Goal: Transaction & Acquisition: Book appointment/travel/reservation

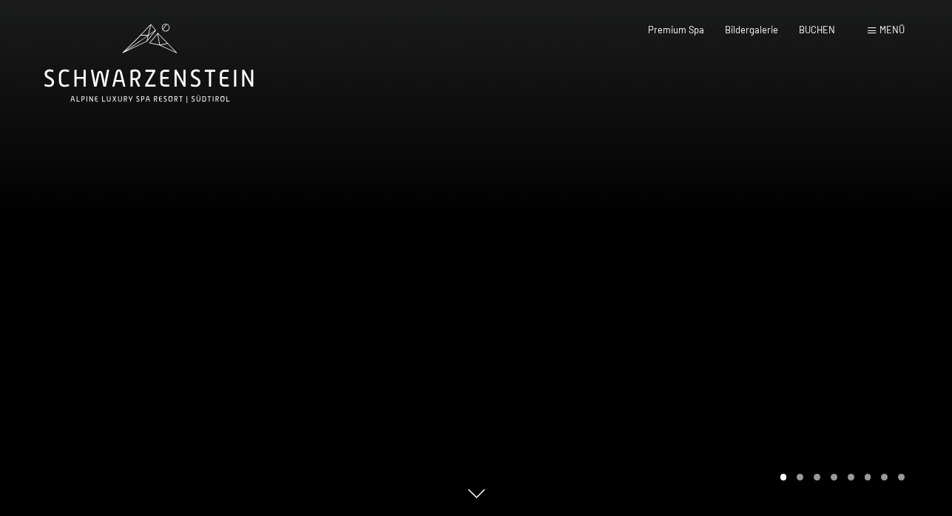
click at [897, 24] on div "Buchen Anfragen Premium Spa Bildergalerie BUCHEN Menü DE IT EN Gutschein Bilder…" at bounding box center [755, 30] width 299 height 13
click at [880, 24] on span "Menü" at bounding box center [892, 30] width 25 height 12
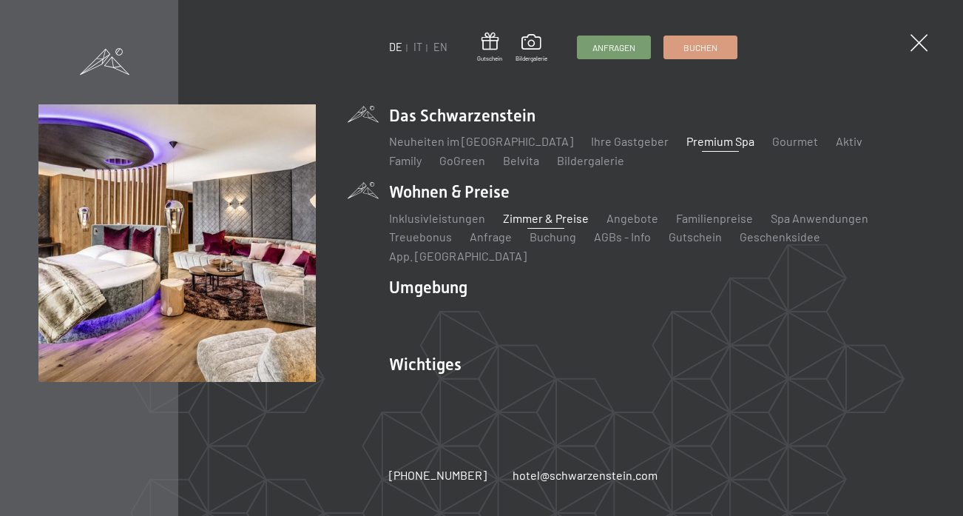
click at [547, 225] on link "Zimmer & Preise" at bounding box center [546, 218] width 86 height 14
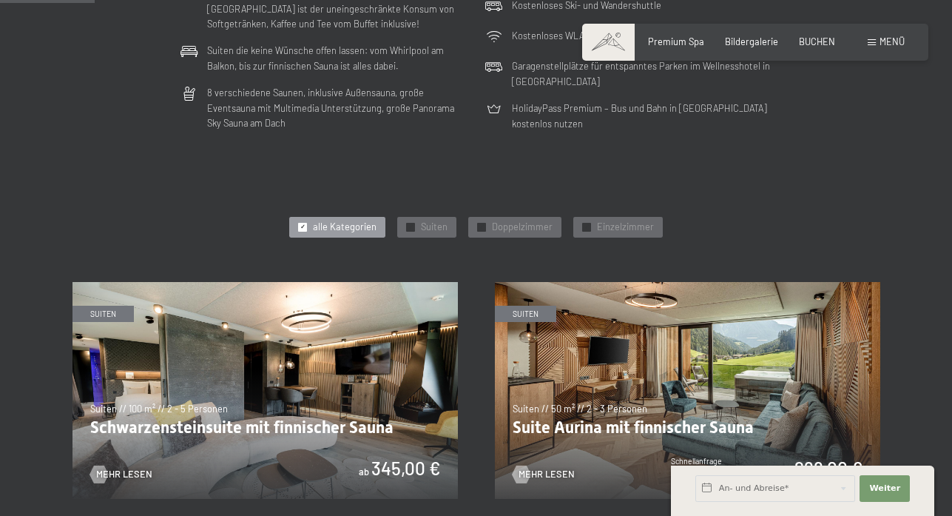
scroll to position [666, 0]
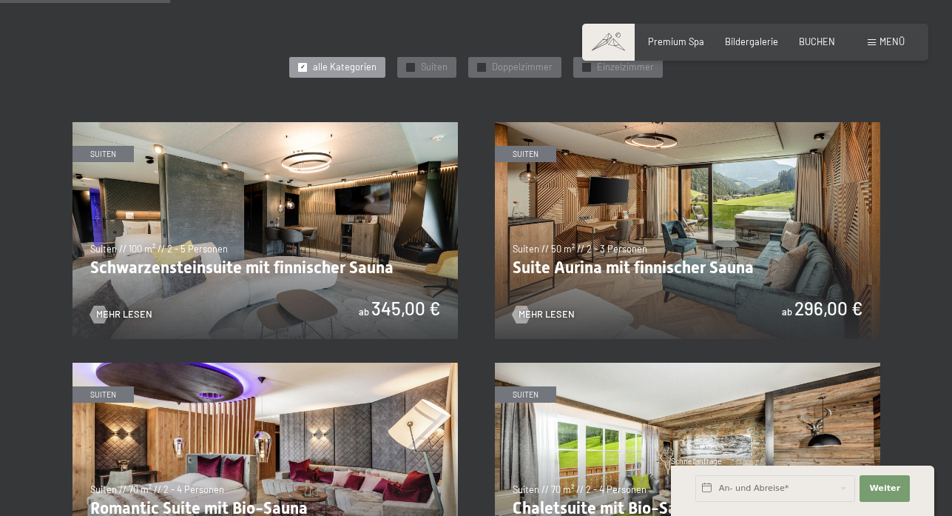
click at [283, 189] on img at bounding box center [265, 230] width 385 height 217
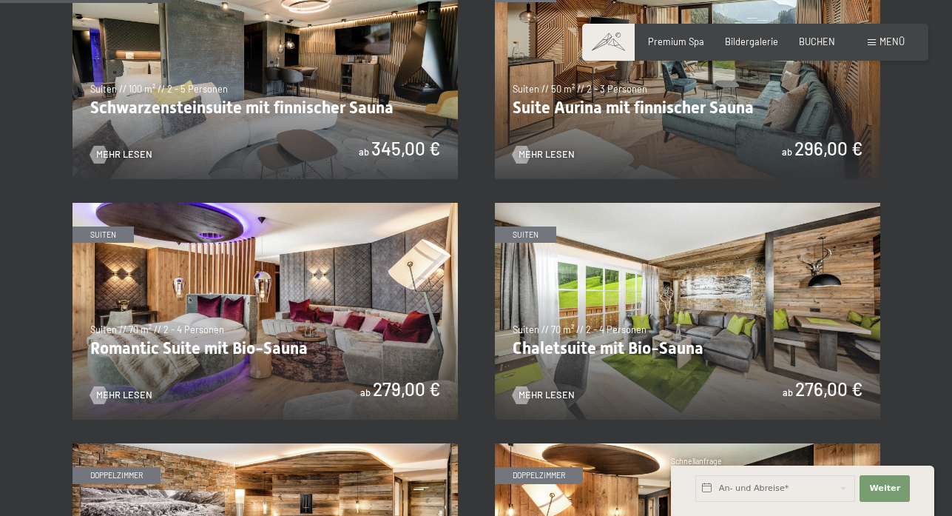
scroll to position [962, 0]
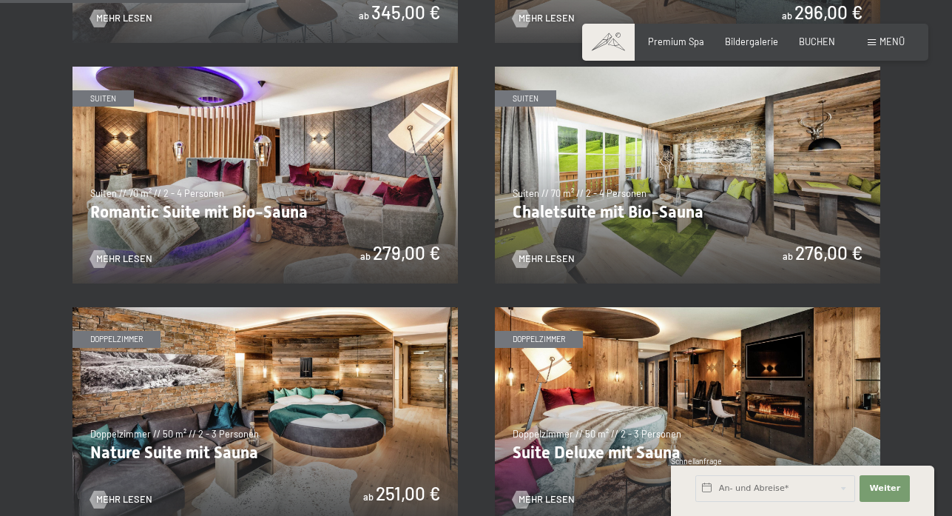
click at [257, 155] on img at bounding box center [265, 175] width 385 height 217
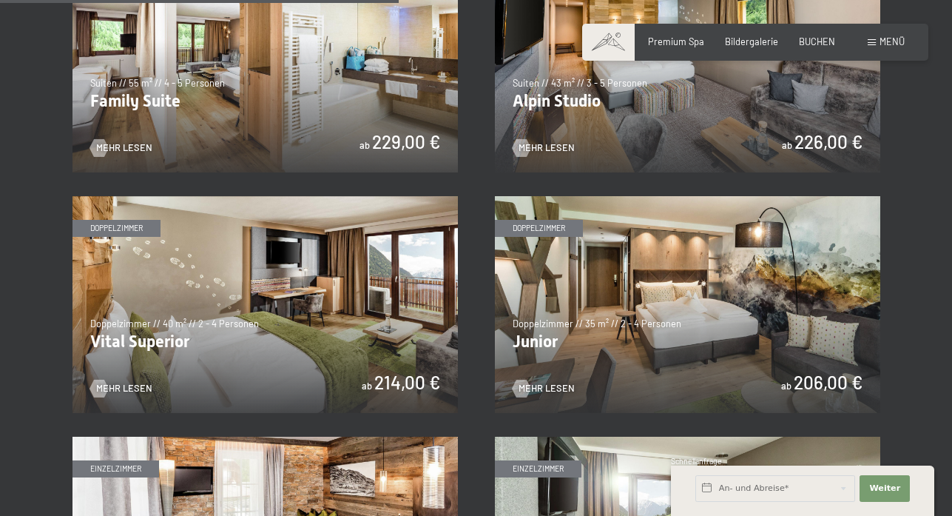
scroll to position [1850, 0]
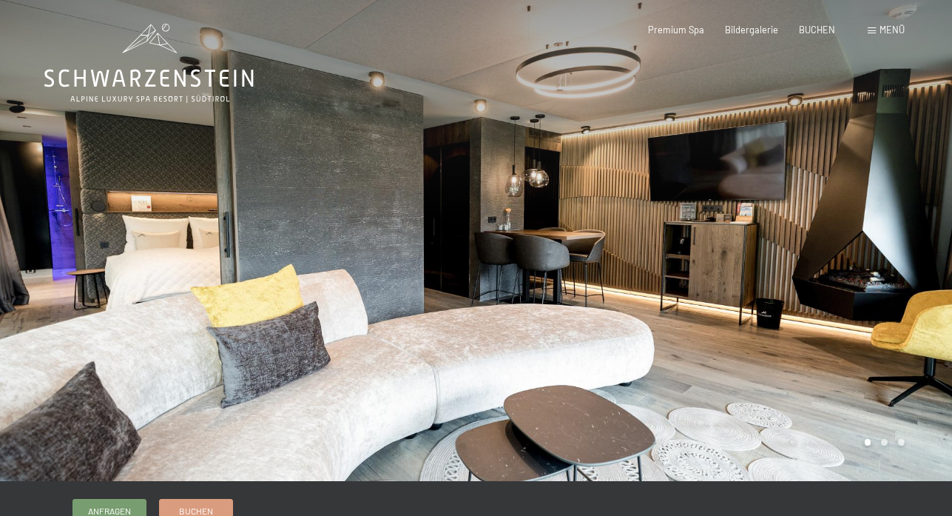
click at [882, 276] on div at bounding box center [714, 240] width 476 height 481
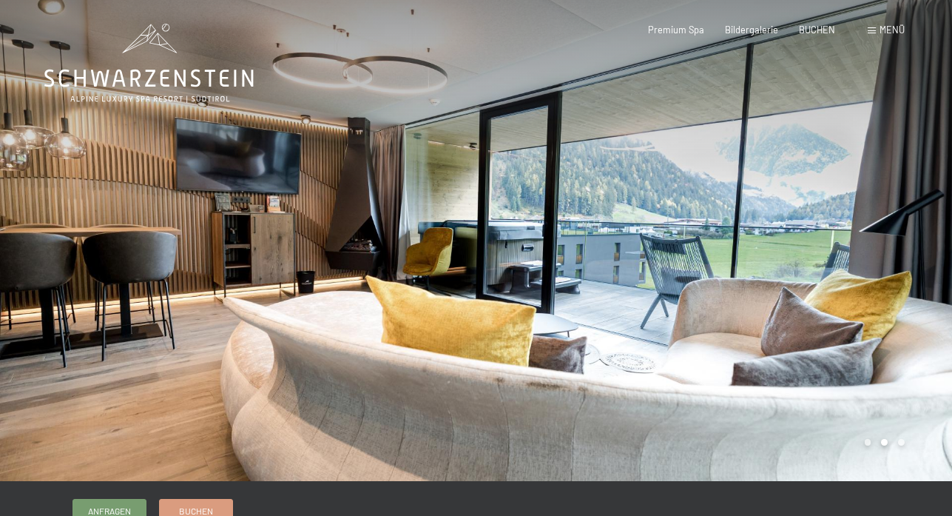
click at [882, 276] on div at bounding box center [714, 240] width 476 height 481
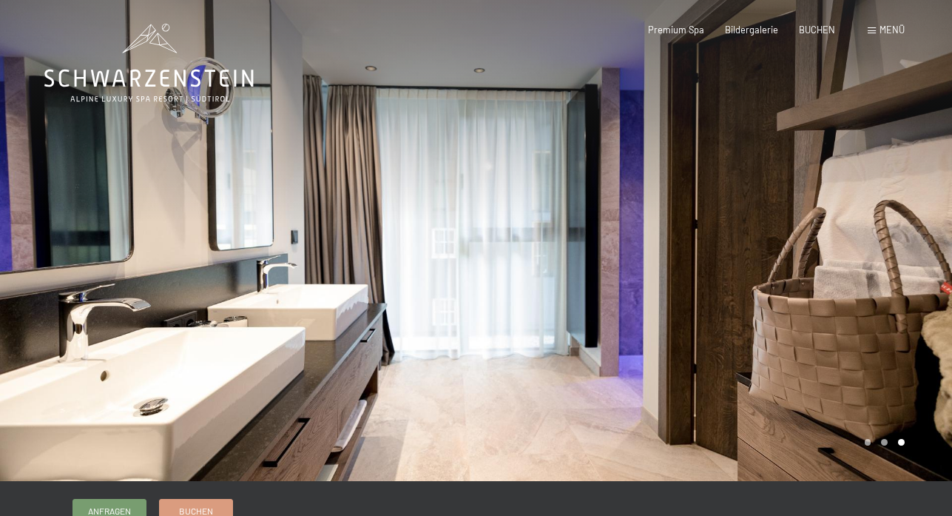
click at [882, 276] on div at bounding box center [714, 240] width 476 height 481
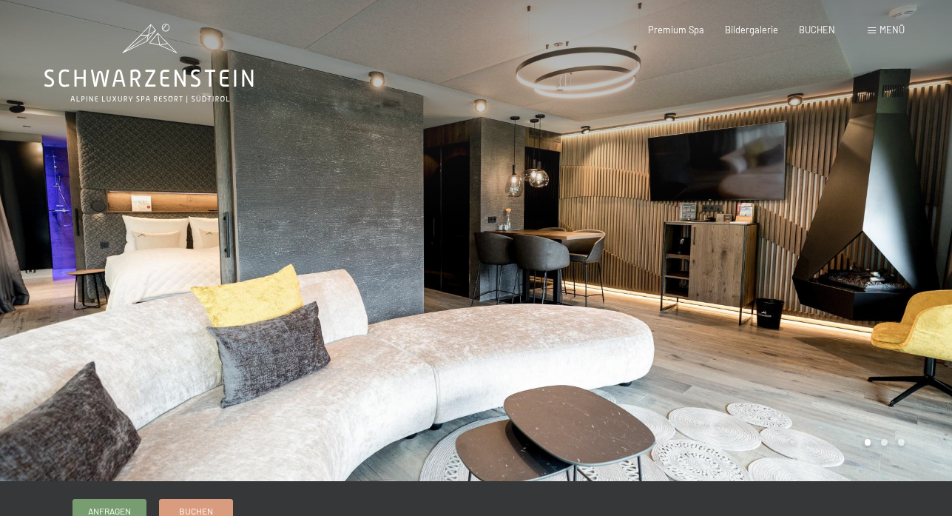
click at [882, 276] on div at bounding box center [714, 240] width 476 height 481
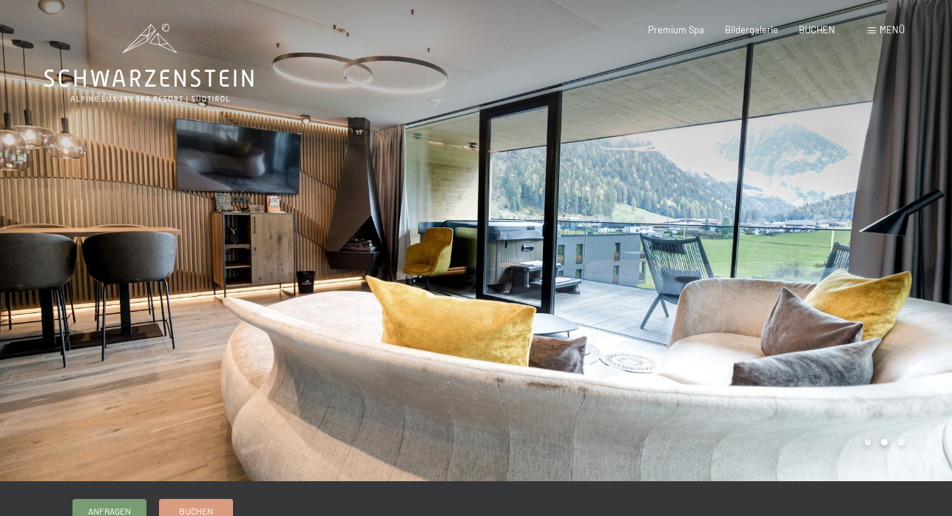
click at [882, 276] on div at bounding box center [714, 240] width 476 height 481
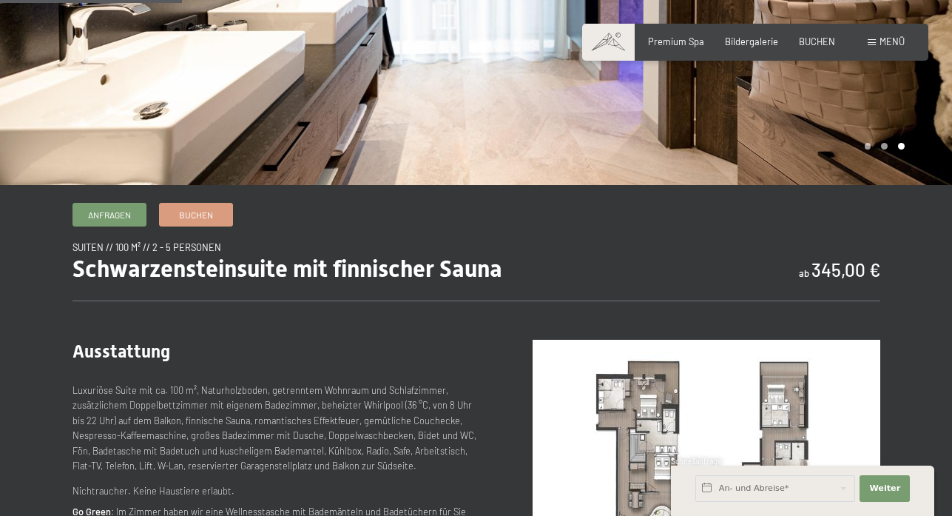
scroll to position [592, 0]
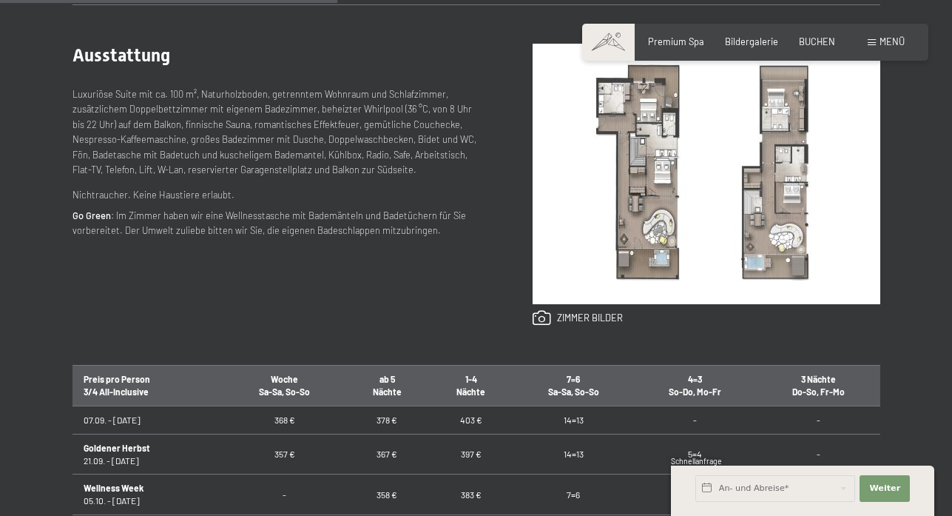
click at [428, 186] on div "Luxuriöse Suite mit ca. 100 m², Naturholzboden, getrenntem Wohnraum und Schlafz…" at bounding box center [279, 144] width 413 height 115
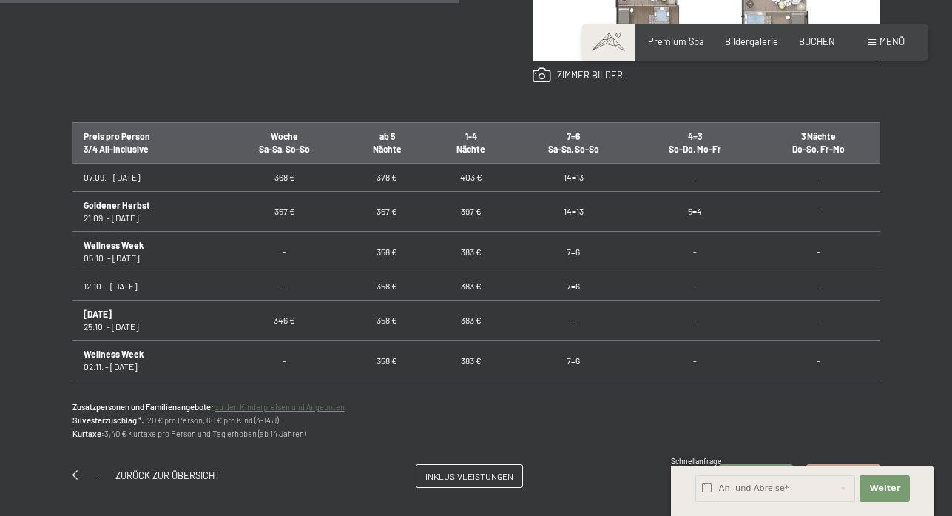
scroll to position [740, 0]
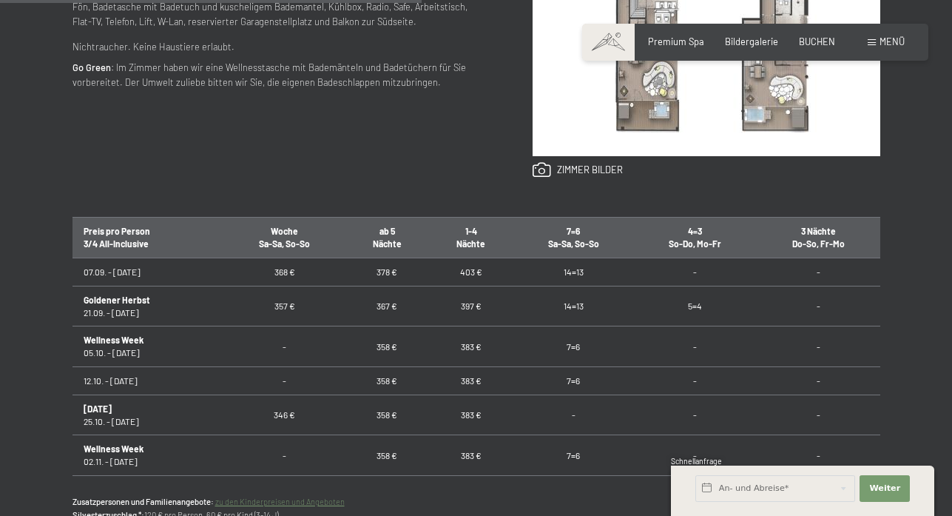
click at [351, 138] on div "Ausstattung Luxuriöse Suite mit ca. 100 m², Naturholzboden, getrenntem Wohnraum…" at bounding box center [279, 37] width 413 height 283
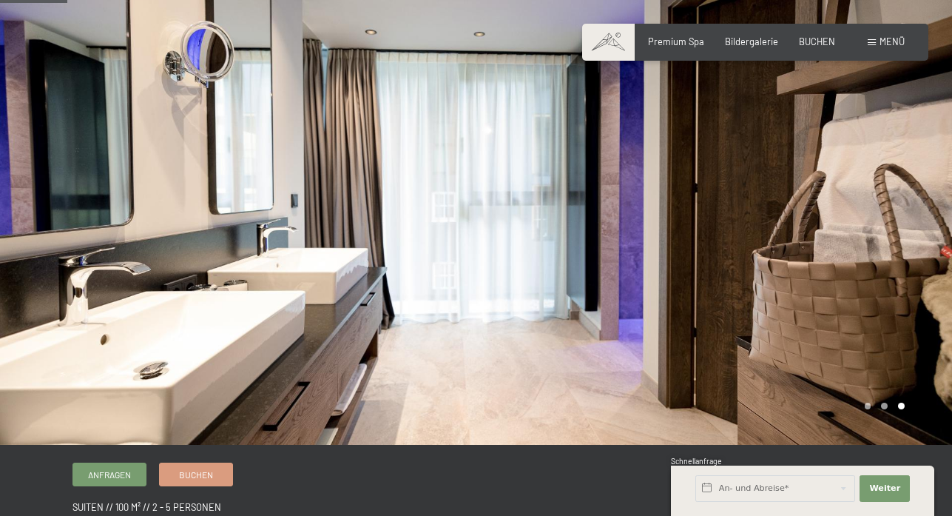
scroll to position [0, 0]
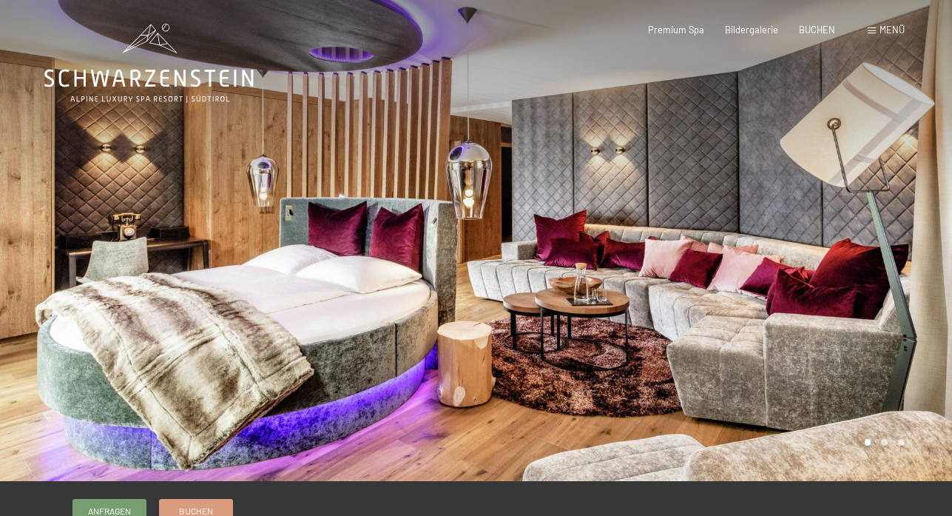
click at [917, 250] on div at bounding box center [714, 240] width 476 height 481
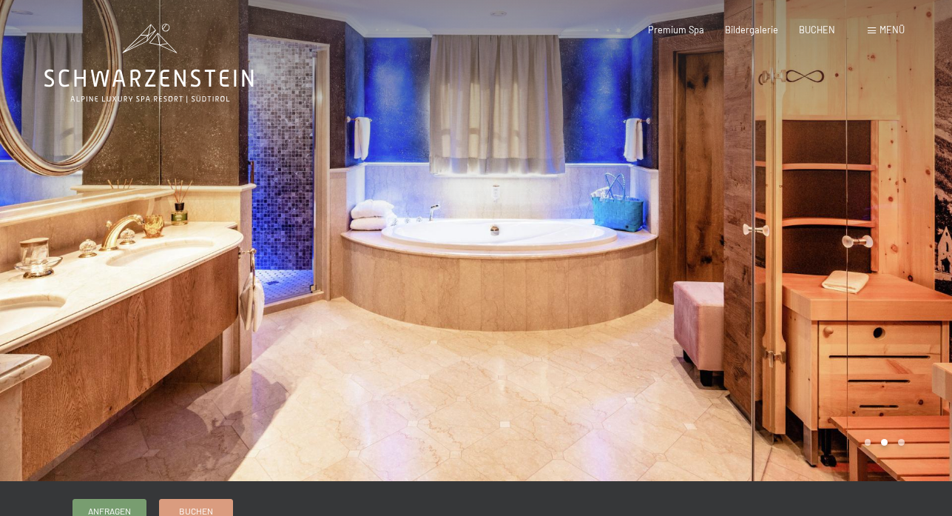
click at [917, 250] on div at bounding box center [714, 240] width 476 height 481
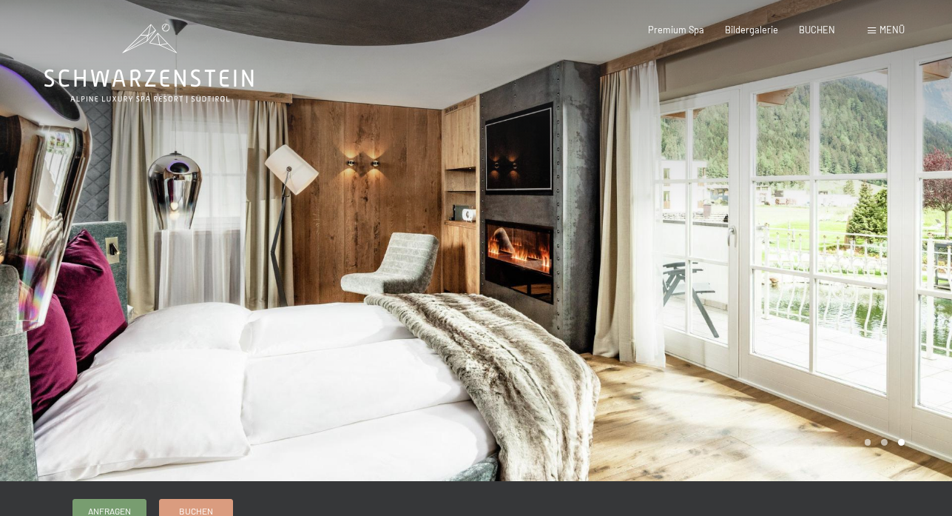
click at [917, 250] on div at bounding box center [714, 240] width 476 height 481
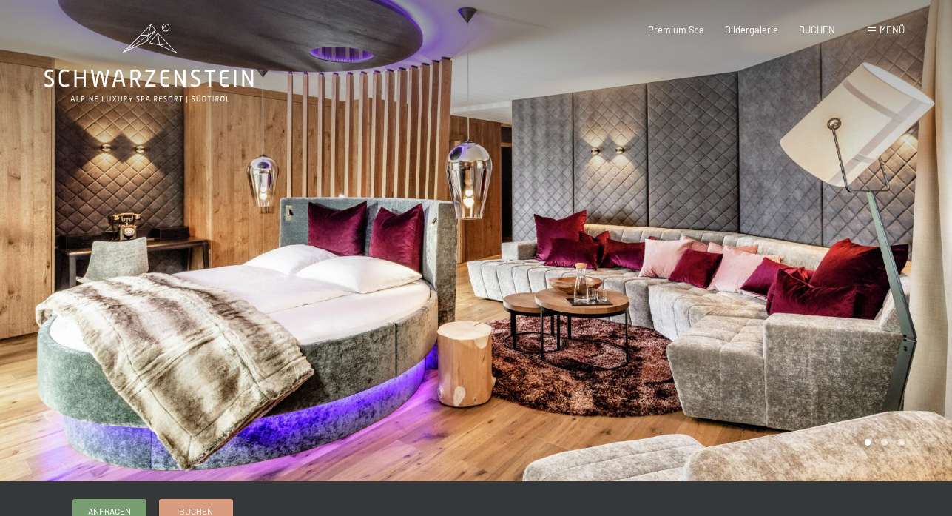
click at [917, 250] on div at bounding box center [714, 240] width 476 height 481
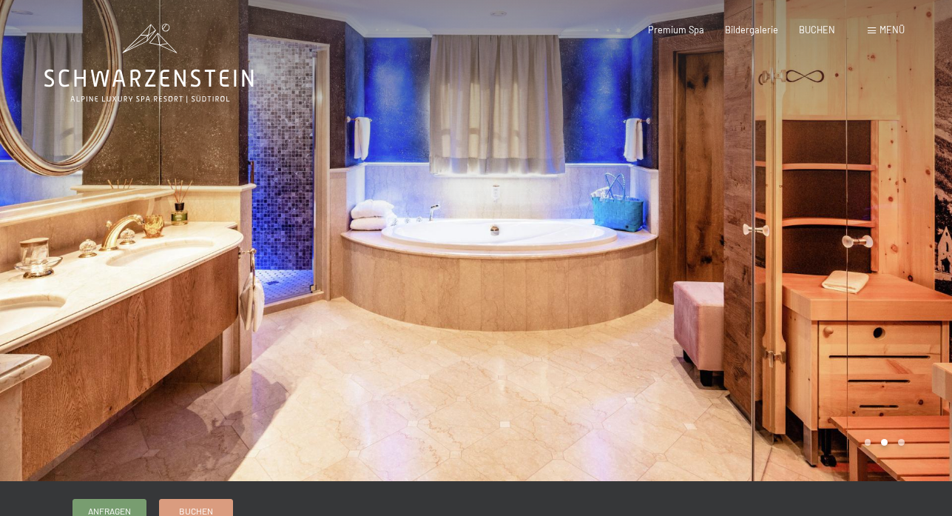
click at [917, 250] on div at bounding box center [714, 240] width 476 height 481
